Goal: Register for event/course: Sign up to attend an event or enroll in a course

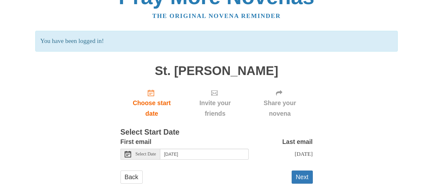
scroll to position [30, 0]
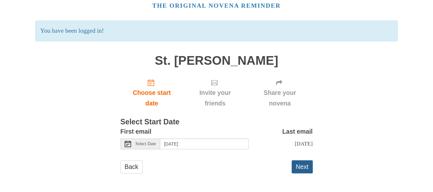
click at [302, 162] on button "Next" at bounding box center [302, 166] width 21 height 13
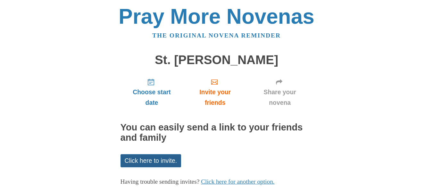
scroll to position [8297, 0]
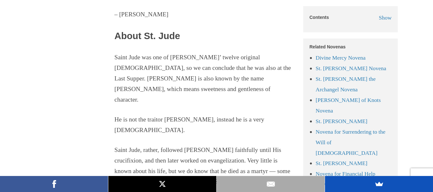
scroll to position [897, 0]
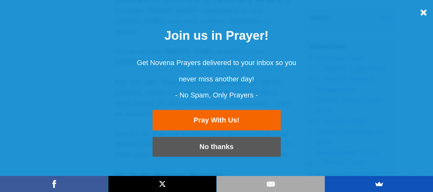
click at [420, 12] on div "Join us to pray novenas with thousands of faithful people from around the world…" at bounding box center [216, 96] width 421 height 180
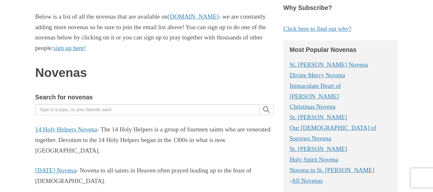
scroll to position [8297, 0]
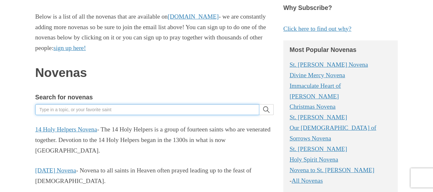
click at [60, 104] on input "Search for novenas" at bounding box center [147, 109] width 224 height 11
type input "marraige partner"
click at [260, 104] on button "search" at bounding box center [267, 109] width 14 height 11
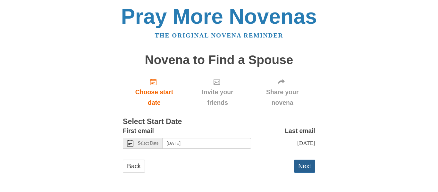
scroll to position [8297, 0]
click at [310, 166] on button "Next" at bounding box center [304, 166] width 21 height 13
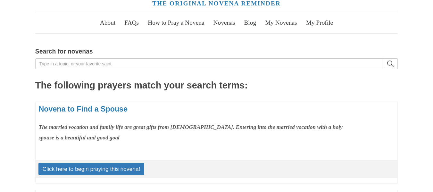
scroll to position [8297, 0]
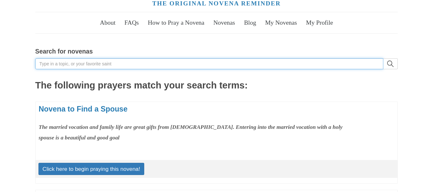
click at [103, 62] on input "Search for novenas" at bounding box center [209, 63] width 348 height 11
type input "exam success"
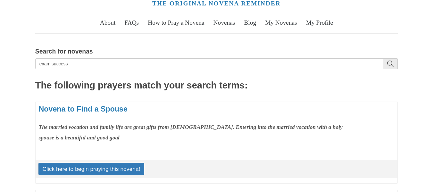
click at [393, 66] on icon "search" at bounding box center [390, 64] width 6 height 6
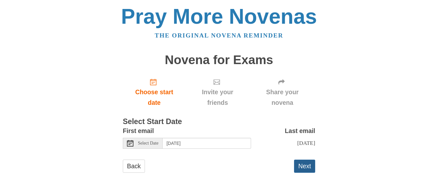
scroll to position [8297, 0]
click at [300, 167] on button "Next" at bounding box center [304, 166] width 21 height 13
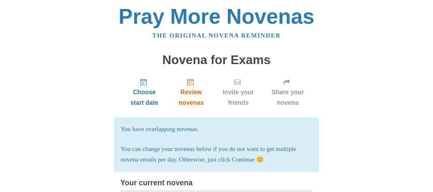
scroll to position [8297, 0]
